Goal: Task Accomplishment & Management: Manage account settings

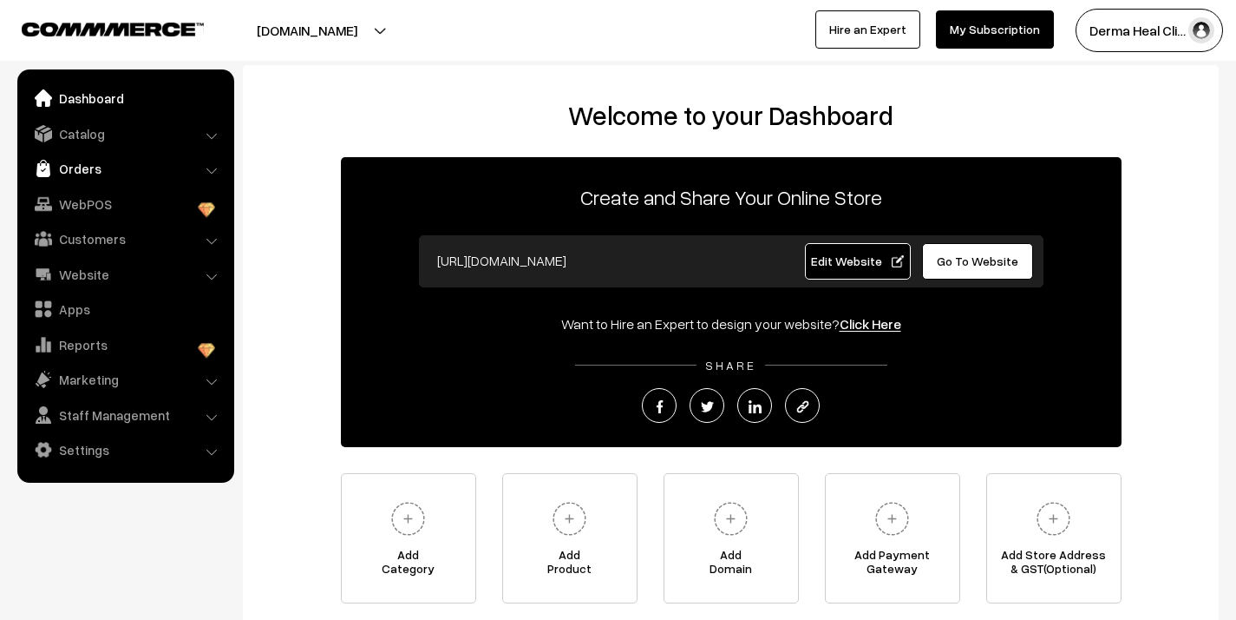
click at [69, 165] on link "Orders" at bounding box center [125, 168] width 207 height 31
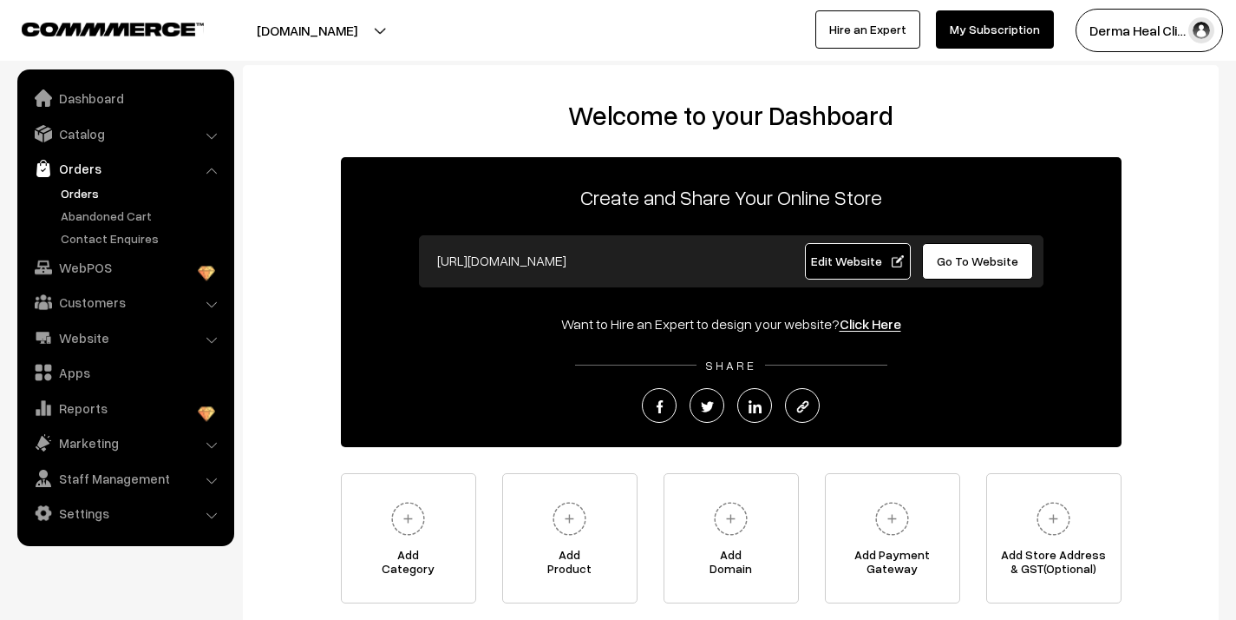
click at [82, 190] on link "Orders" at bounding box center [142, 193] width 172 height 18
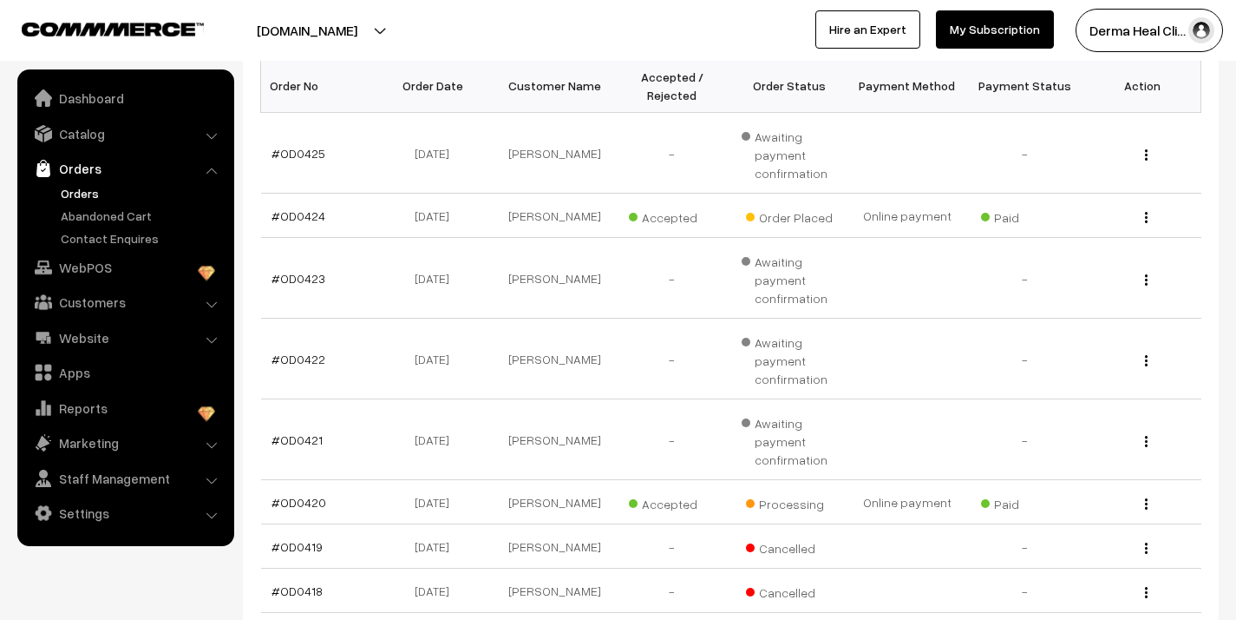
scroll to position [301, 0]
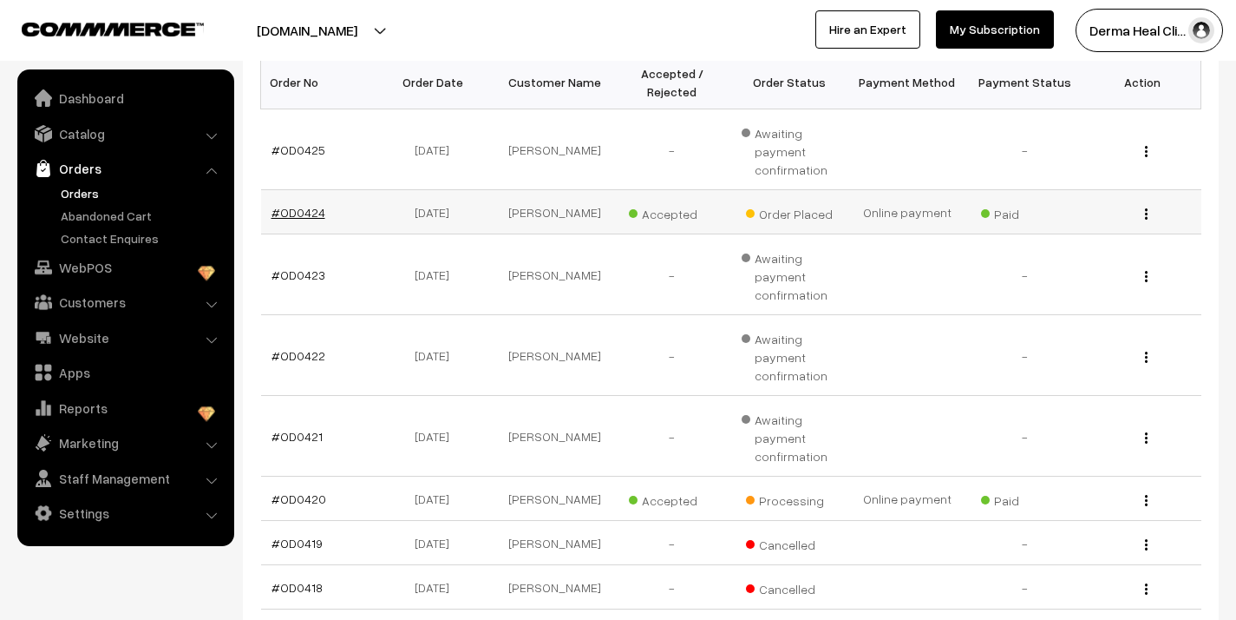
click at [308, 211] on link "#OD0424" at bounding box center [299, 212] width 54 height 15
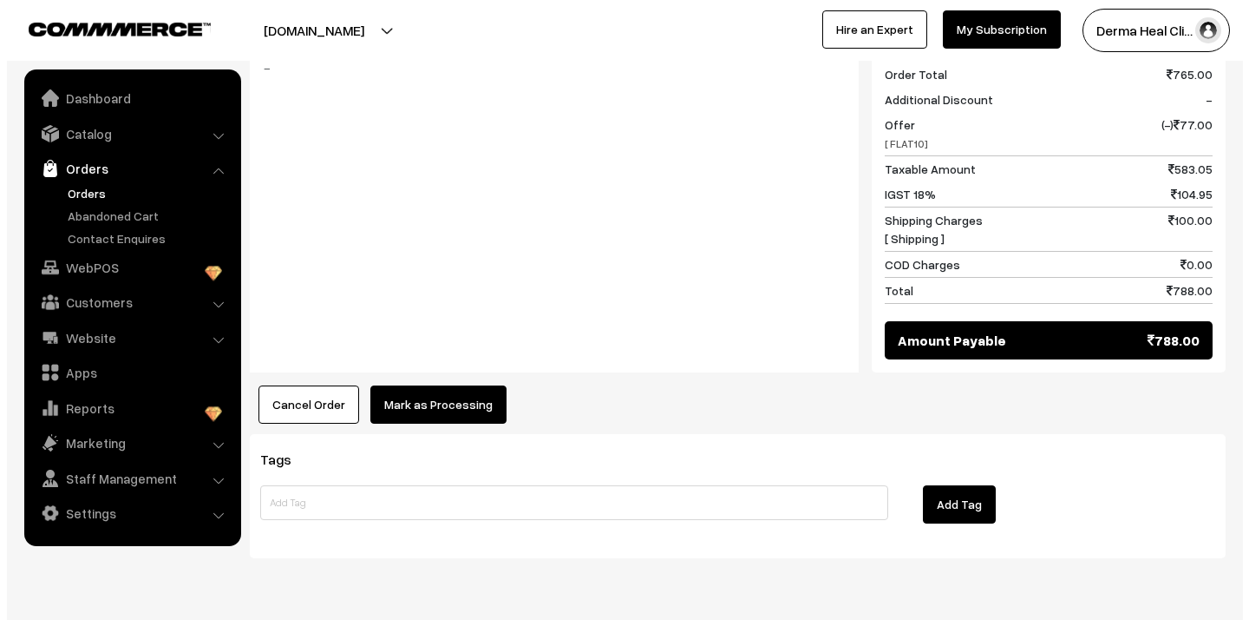
scroll to position [781, 0]
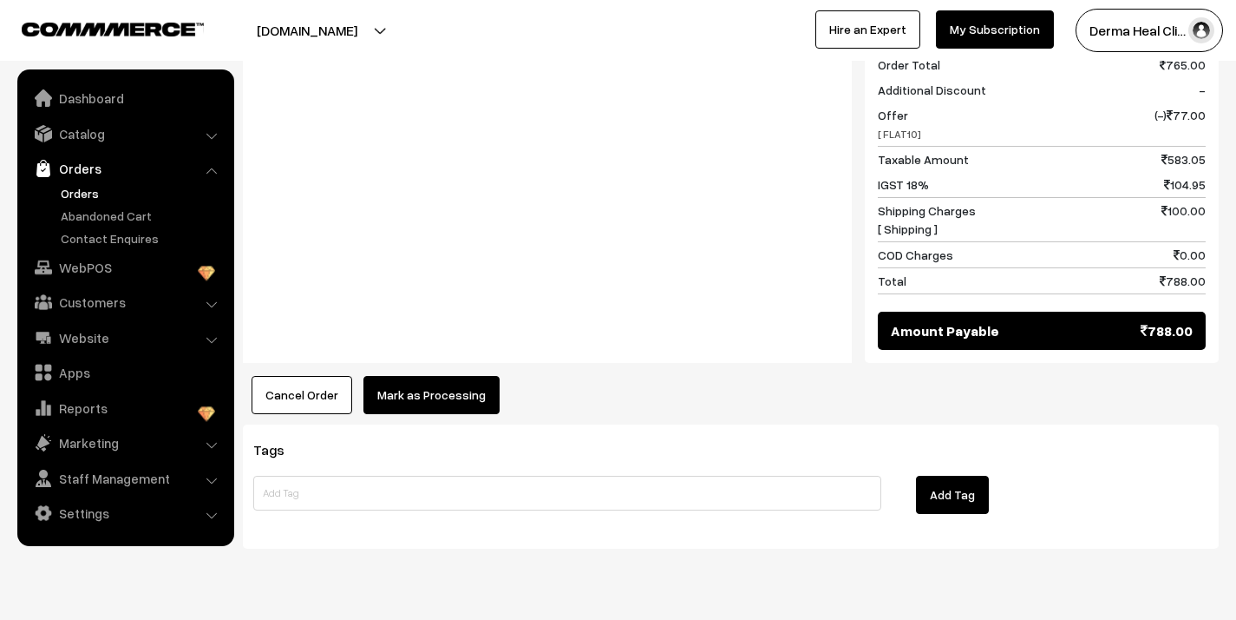
click at [444, 376] on button "Mark as Processing" at bounding box center [432, 395] width 136 height 38
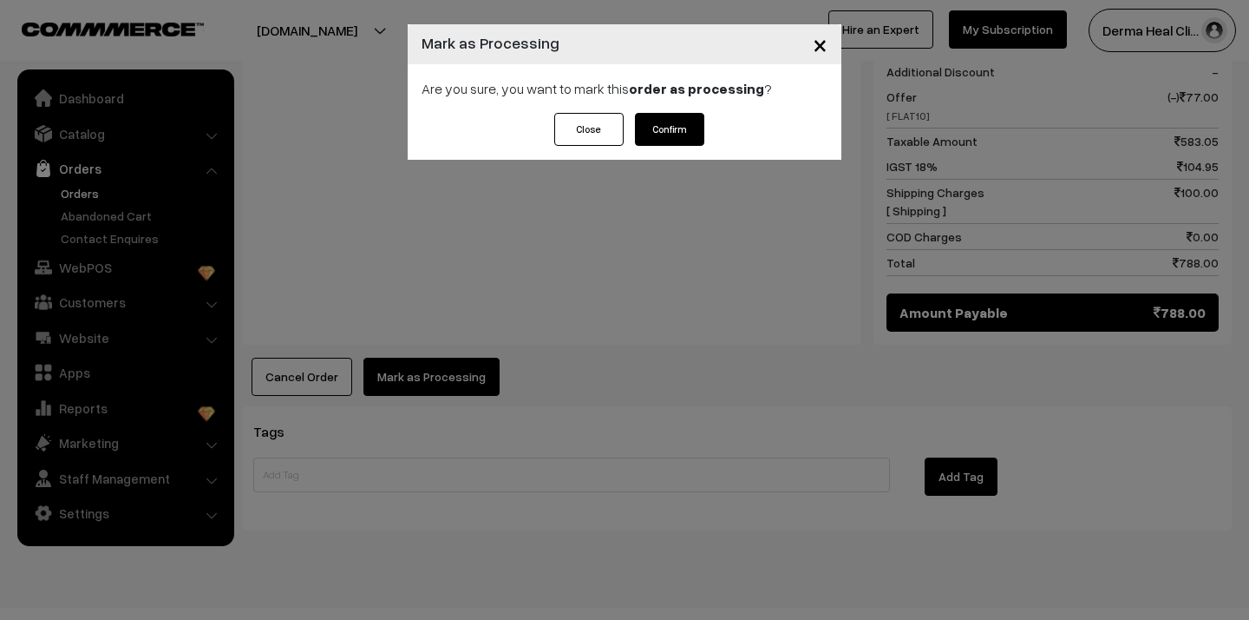
click at [672, 130] on button "Confirm" at bounding box center [669, 129] width 69 height 33
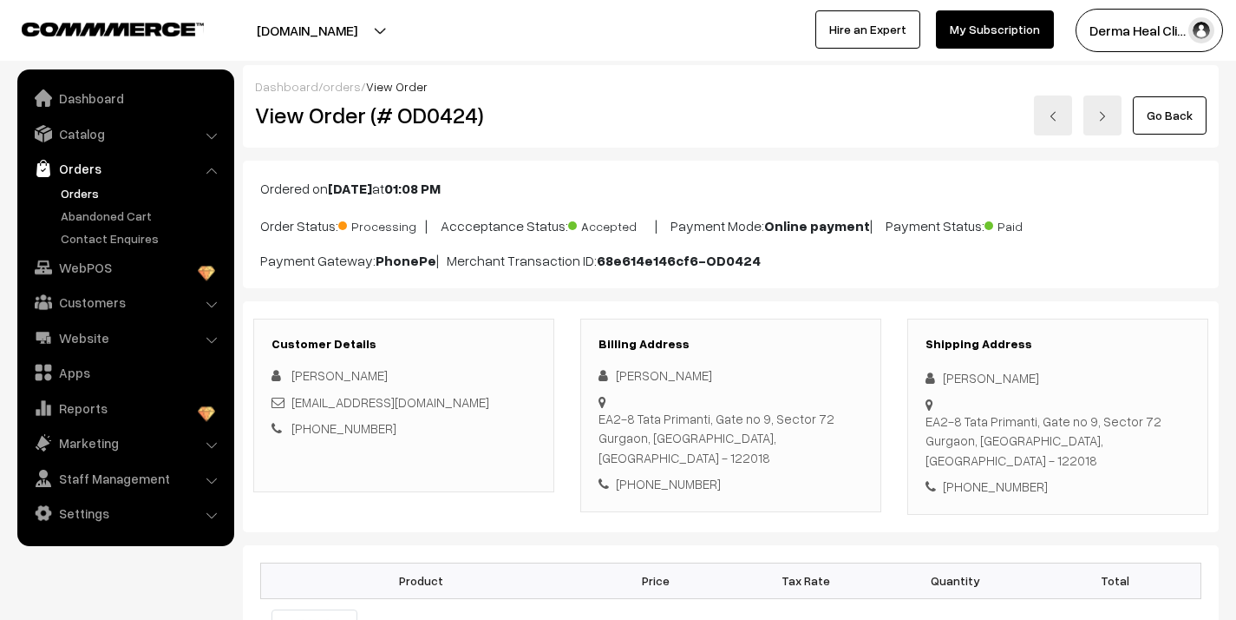
click at [213, 170] on li "Orders Orders" at bounding box center [126, 200] width 208 height 95
click at [98, 172] on link "Orders" at bounding box center [125, 168] width 207 height 31
